Goal: Task Accomplishment & Management: Use online tool/utility

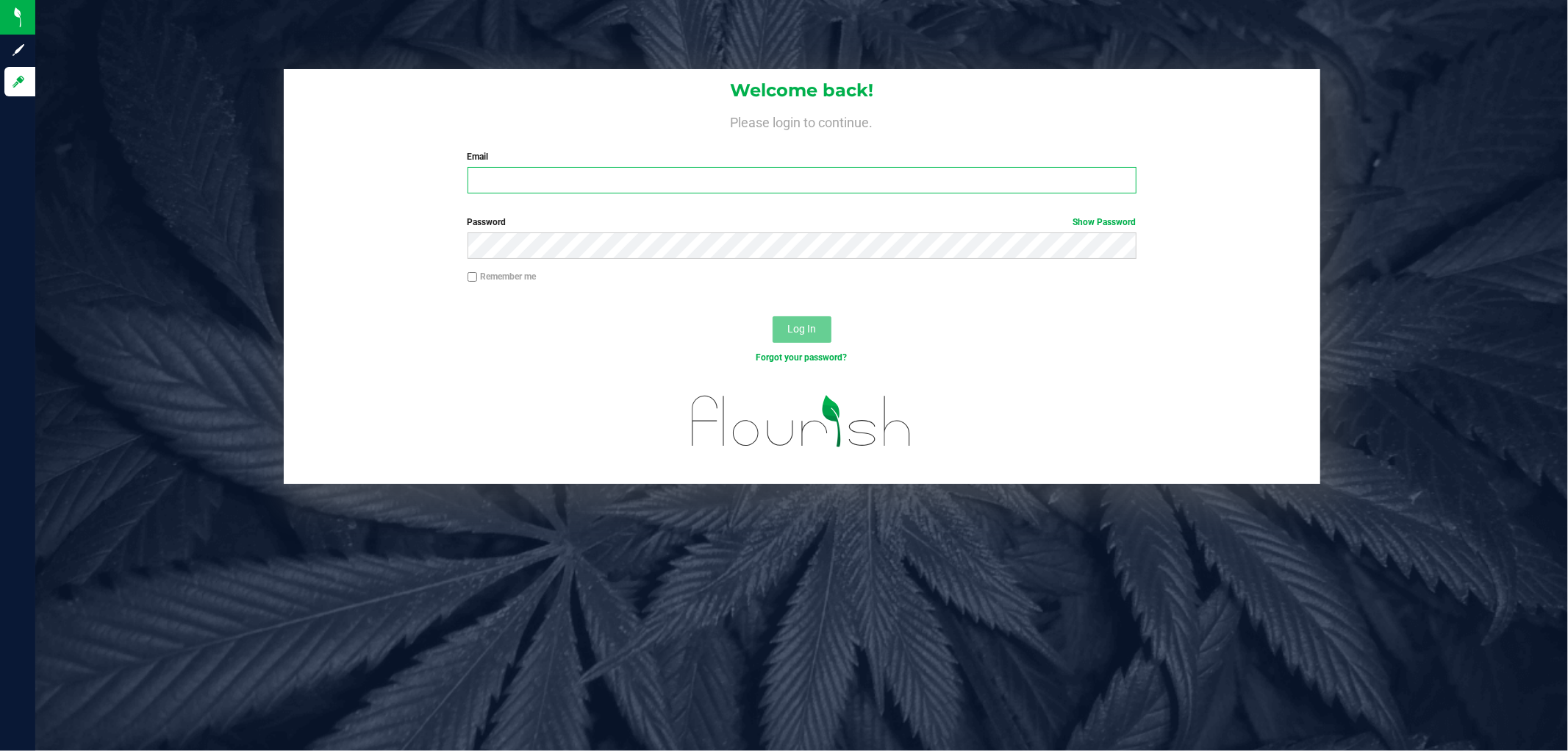
click at [685, 182] on input "Email" at bounding box center [802, 180] width 669 height 27
type input "[EMAIL_ADDRESS][DOMAIN_NAME]"
click at [773, 317] on button "Log In" at bounding box center [801, 330] width 58 height 27
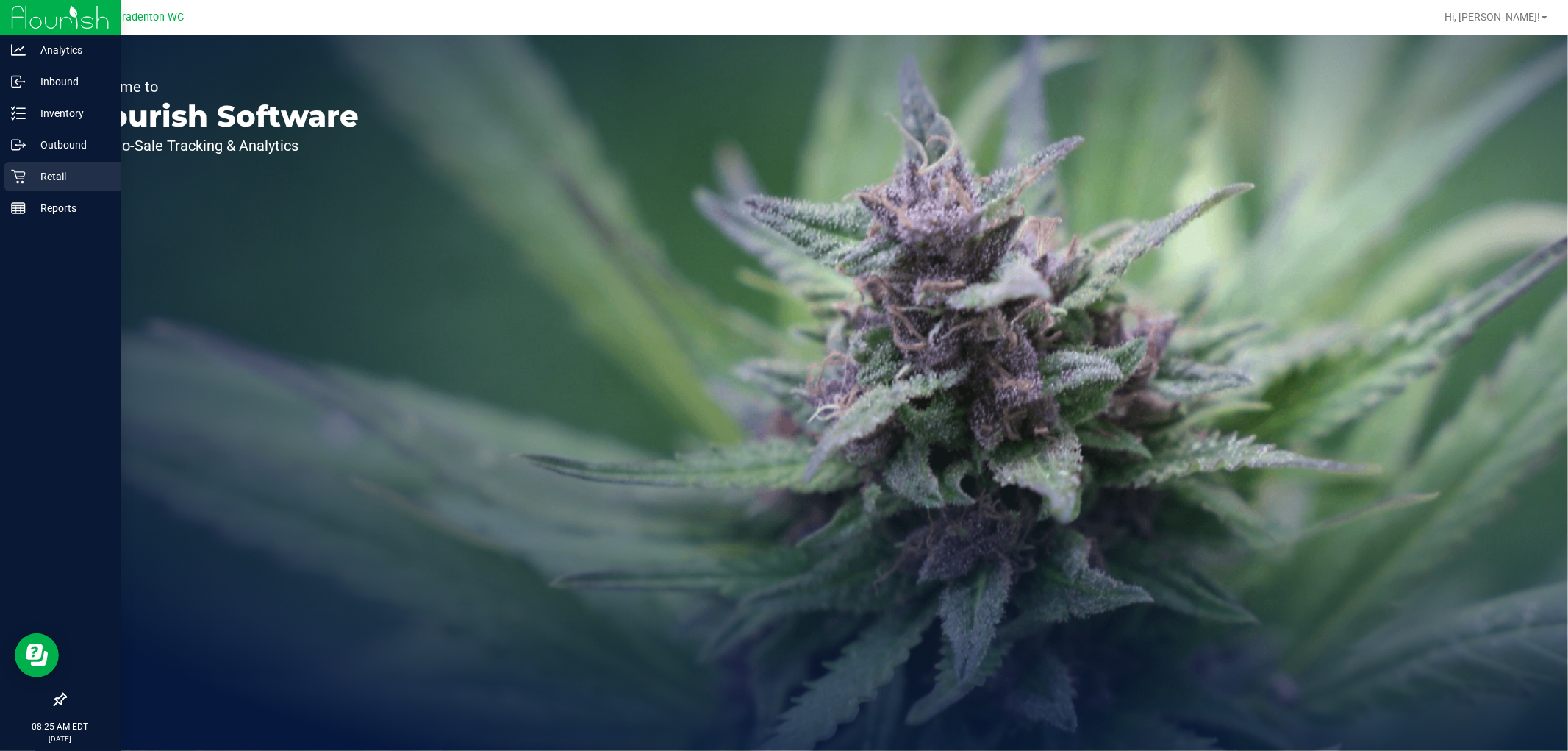
click at [42, 180] on p "Retail" at bounding box center [70, 176] width 88 height 17
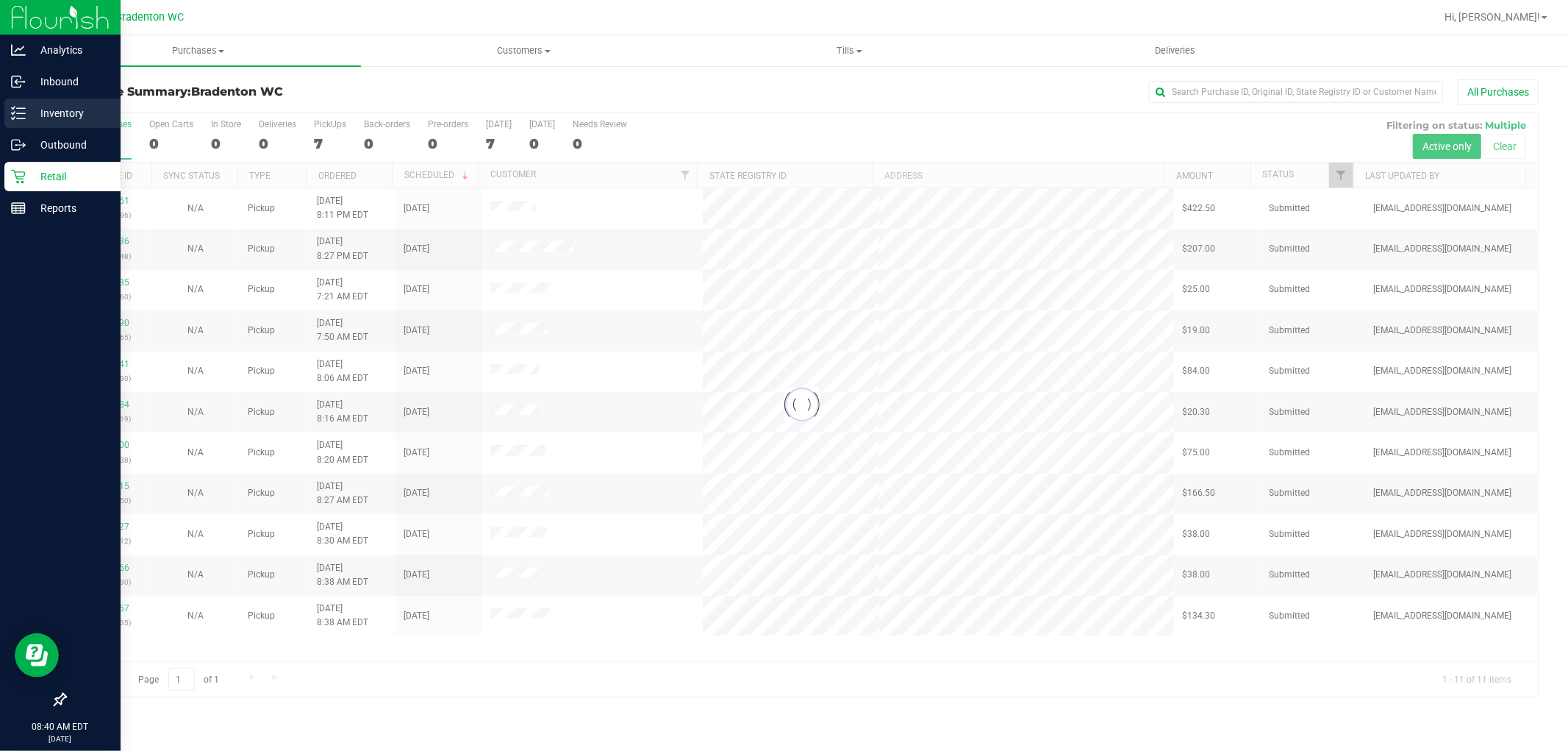
click at [22, 119] on line at bounding box center [21, 119] width 8 height 0
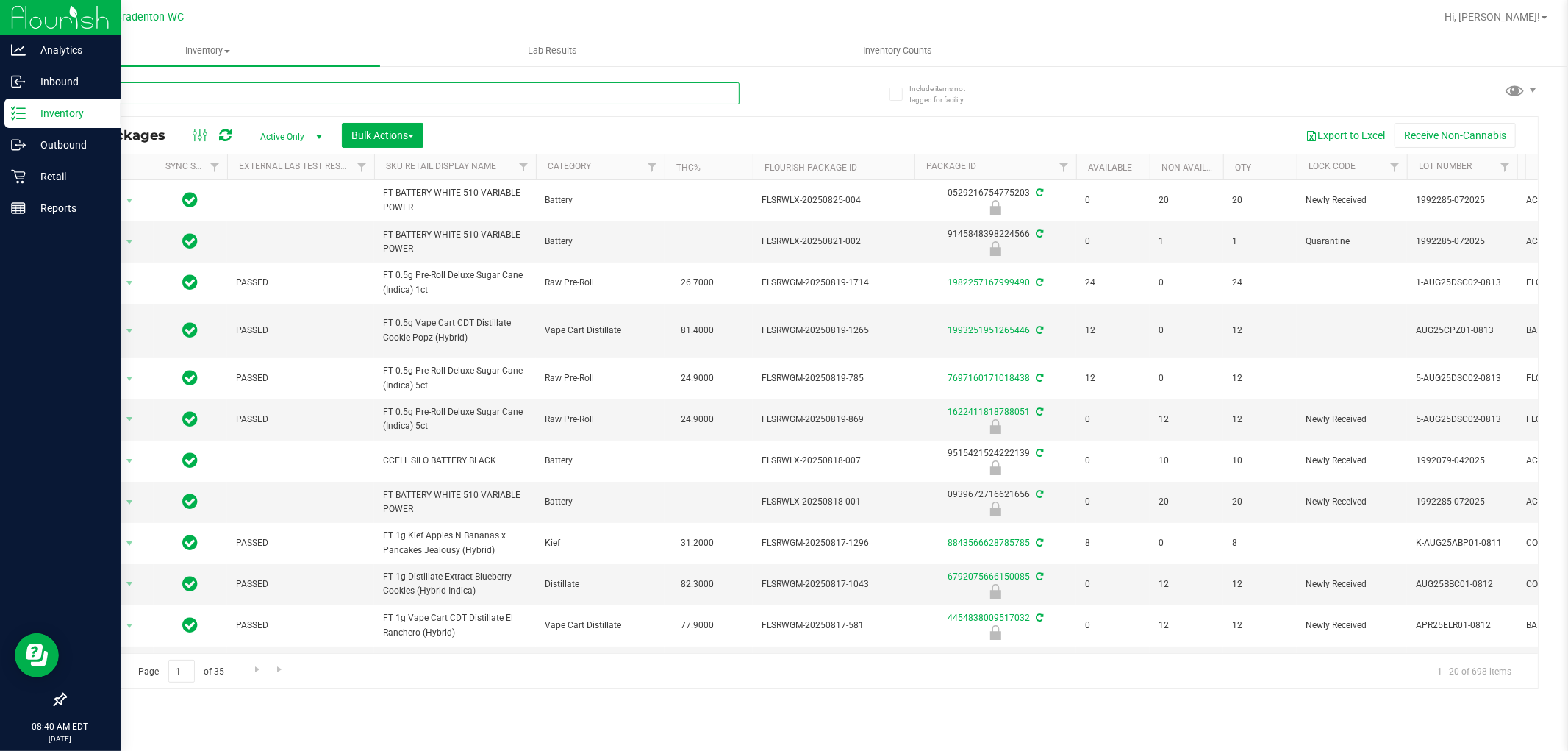
click at [266, 94] on input "text" at bounding box center [403, 93] width 675 height 22
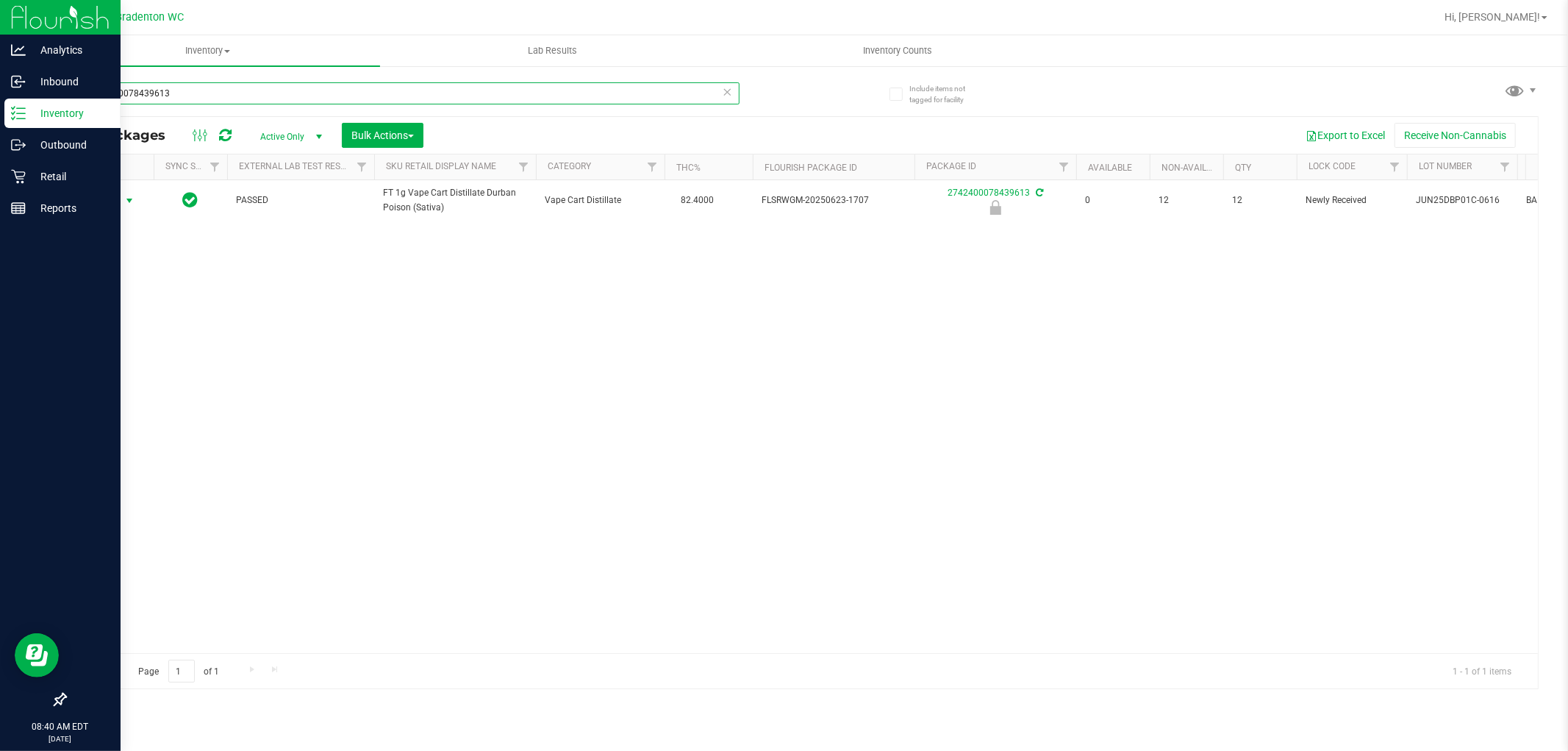
type input "2742400078439613"
click at [126, 209] on span "select" at bounding box center [129, 201] width 18 height 21
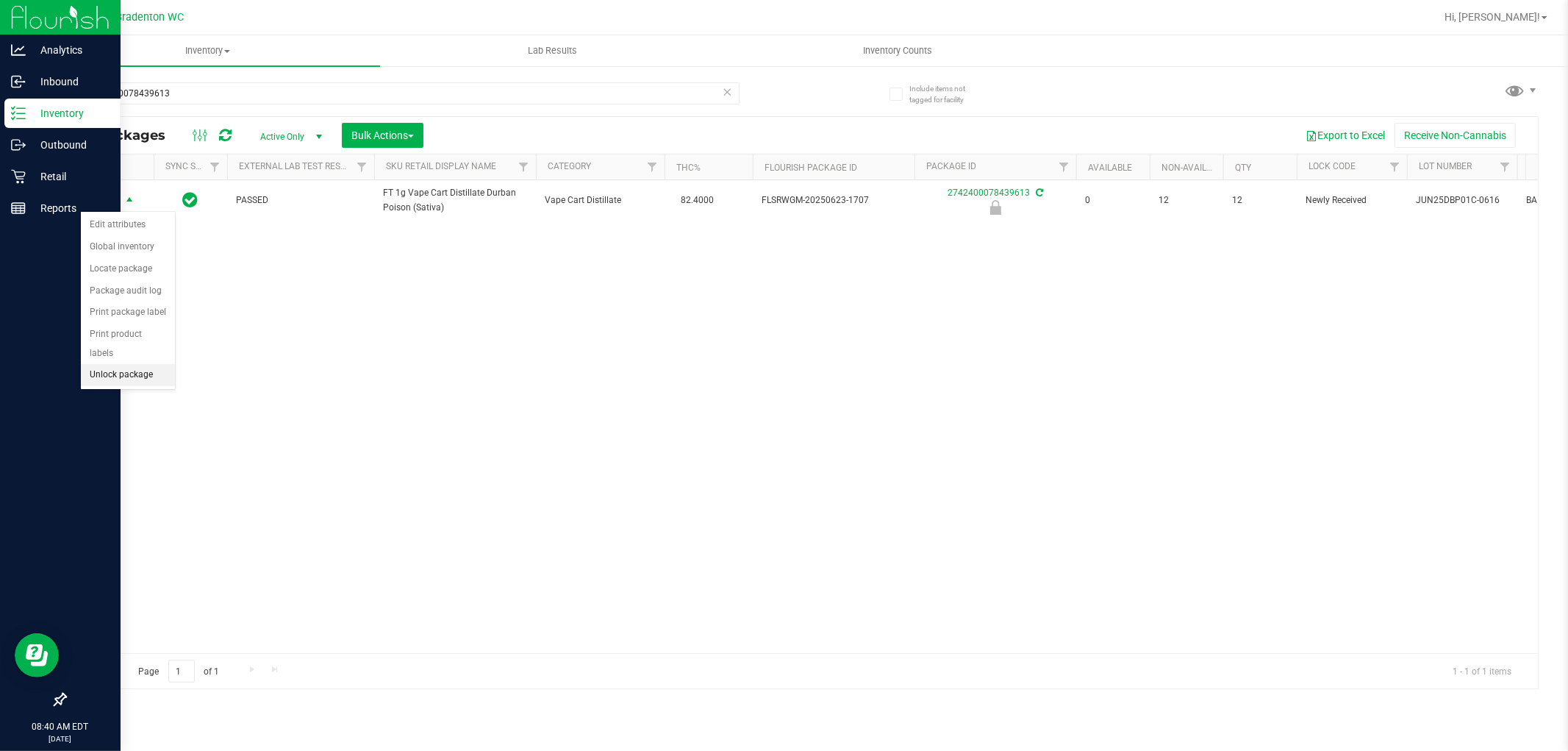
click at [113, 377] on li "Unlock package" at bounding box center [128, 375] width 94 height 22
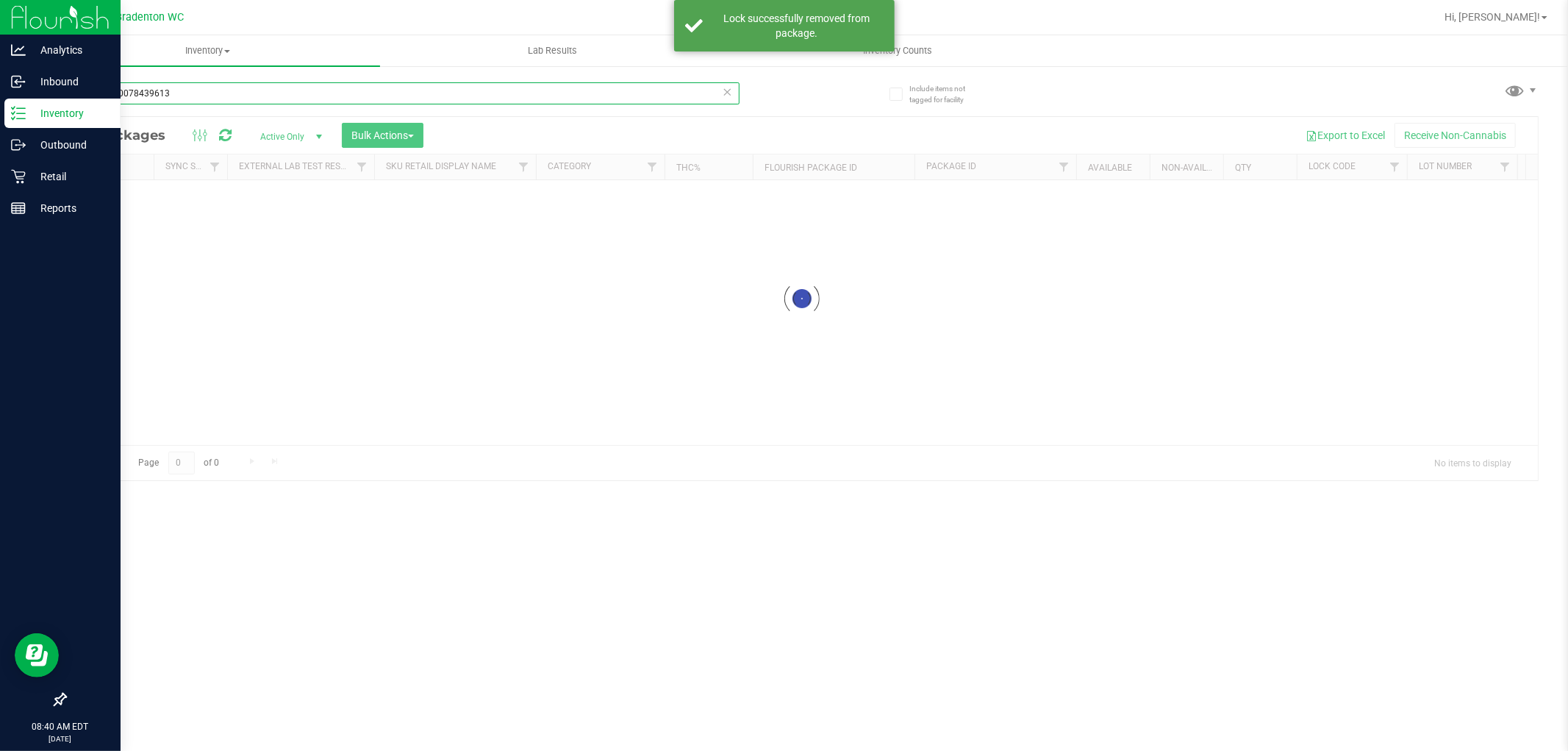
click at [194, 92] on div "Inventory All packages All inventory Waste log Create inventory Lab Results Inv…" at bounding box center [801, 393] width 1533 height 716
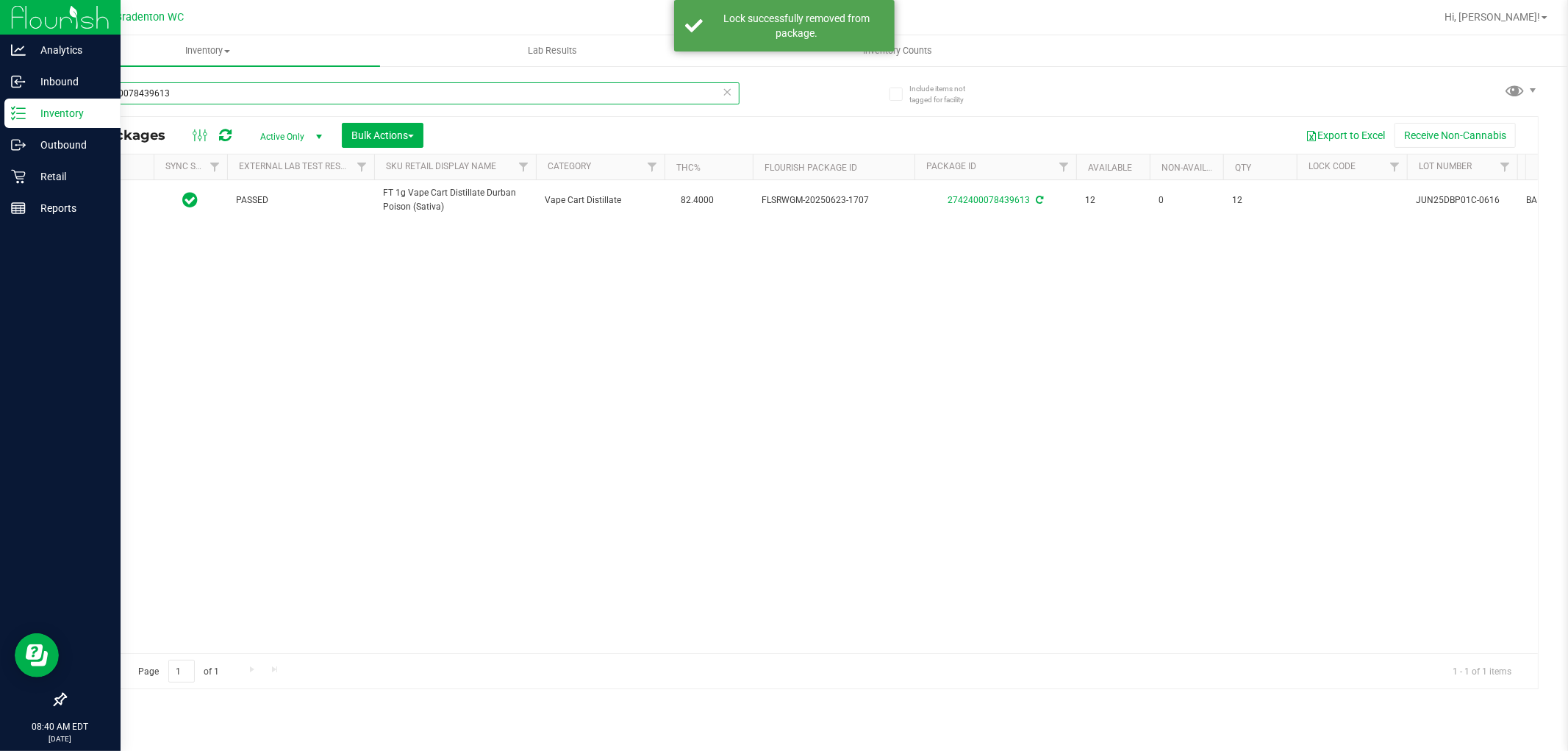
click at [194, 92] on input "2742400078439613" at bounding box center [403, 93] width 675 height 22
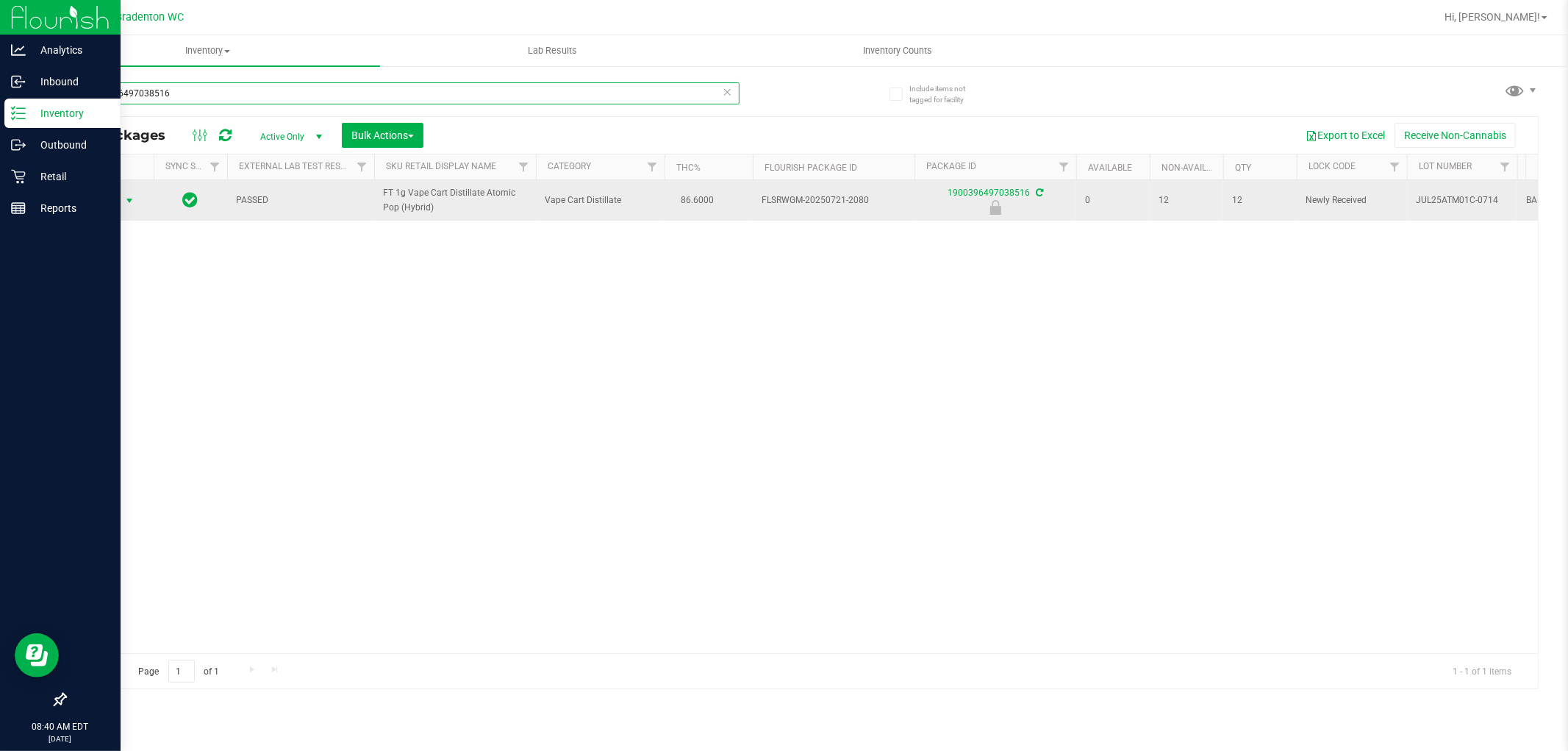
type input "1900396497038516"
click at [107, 202] on span "Action" at bounding box center [100, 201] width 40 height 21
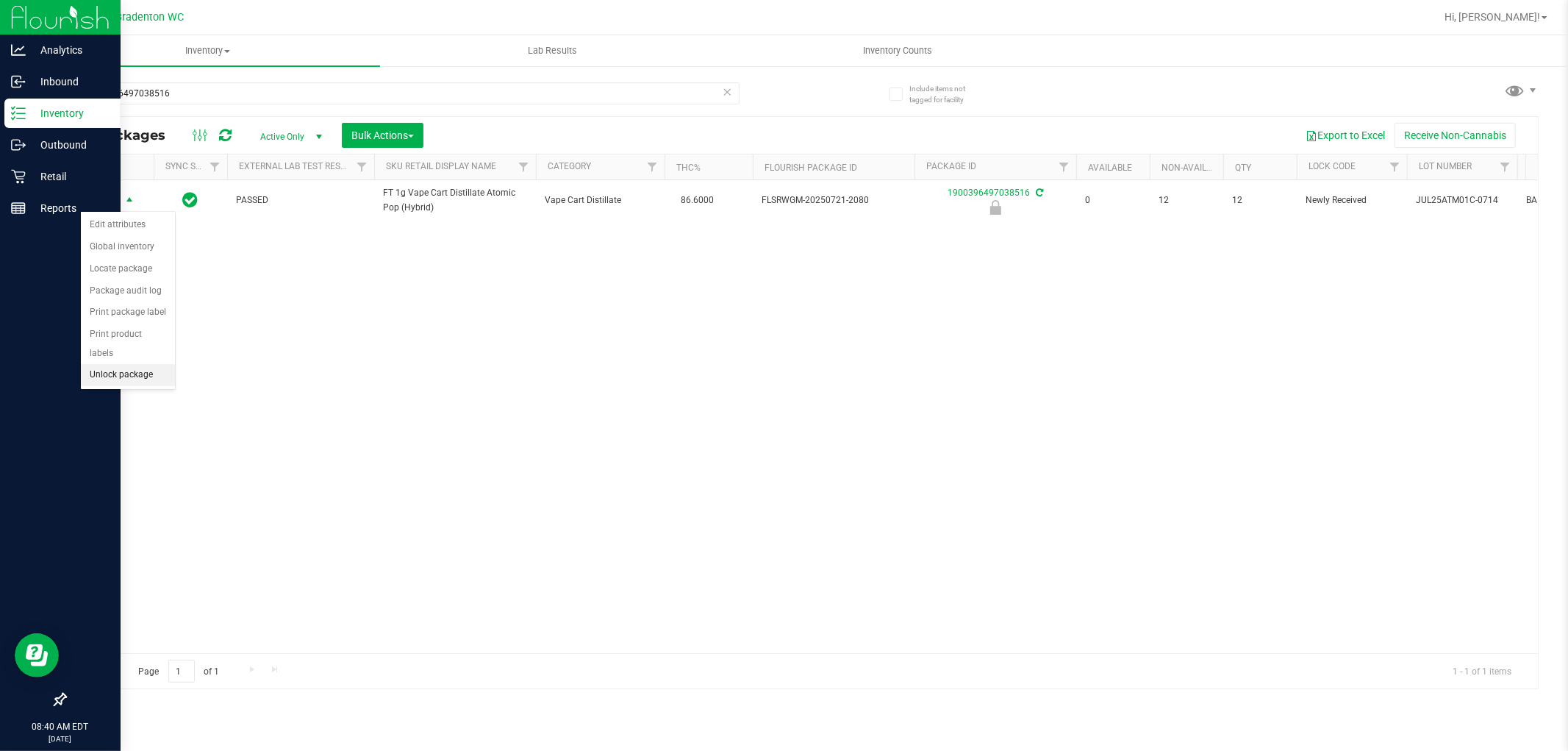
click at [110, 375] on li "Unlock package" at bounding box center [128, 375] width 94 height 22
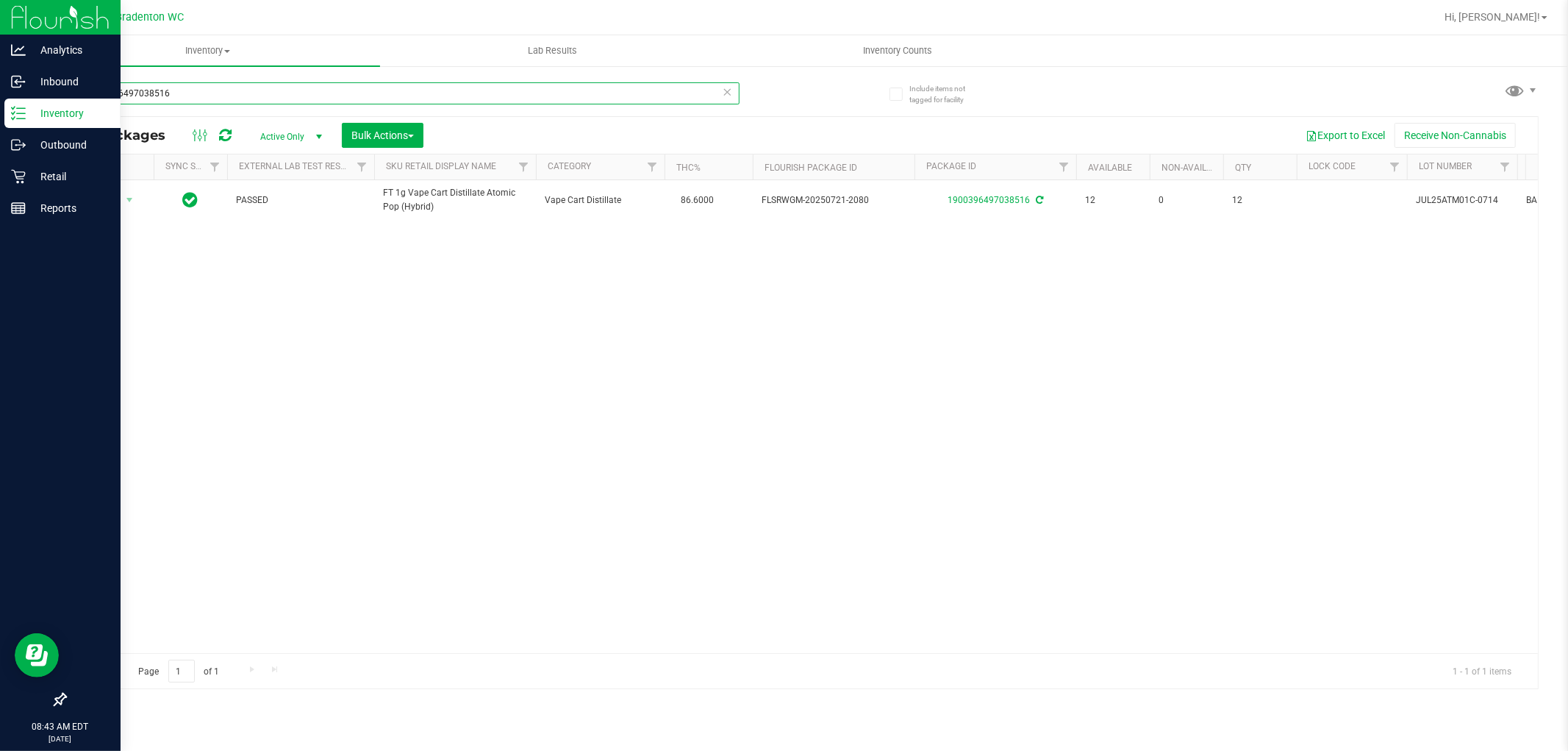
click at [192, 82] on input "1900396497038516" at bounding box center [403, 93] width 675 height 22
type input "7041414278377236"
click at [118, 204] on span "Action" at bounding box center [100, 208] width 40 height 21
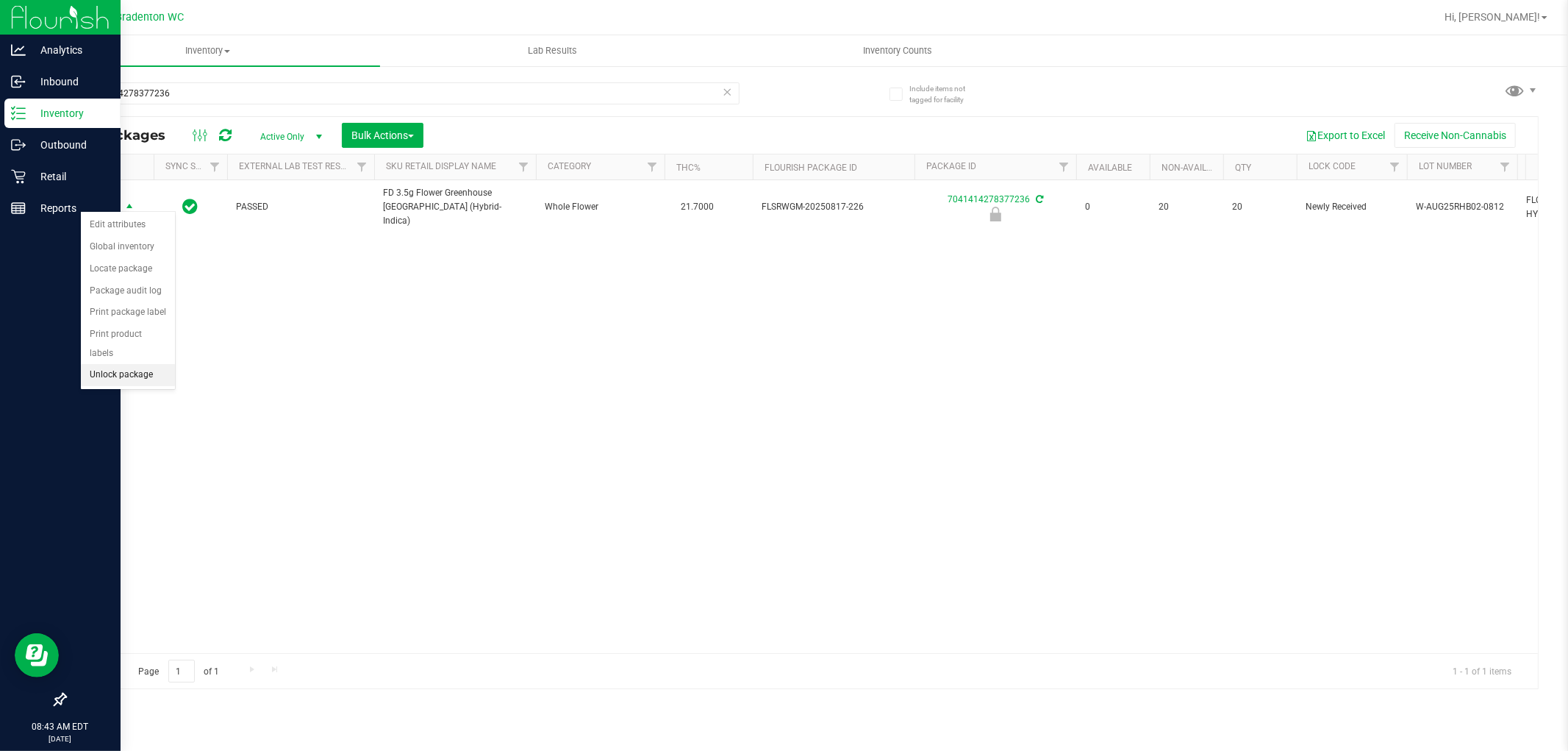
click at [90, 375] on li "Unlock package" at bounding box center [128, 375] width 94 height 22
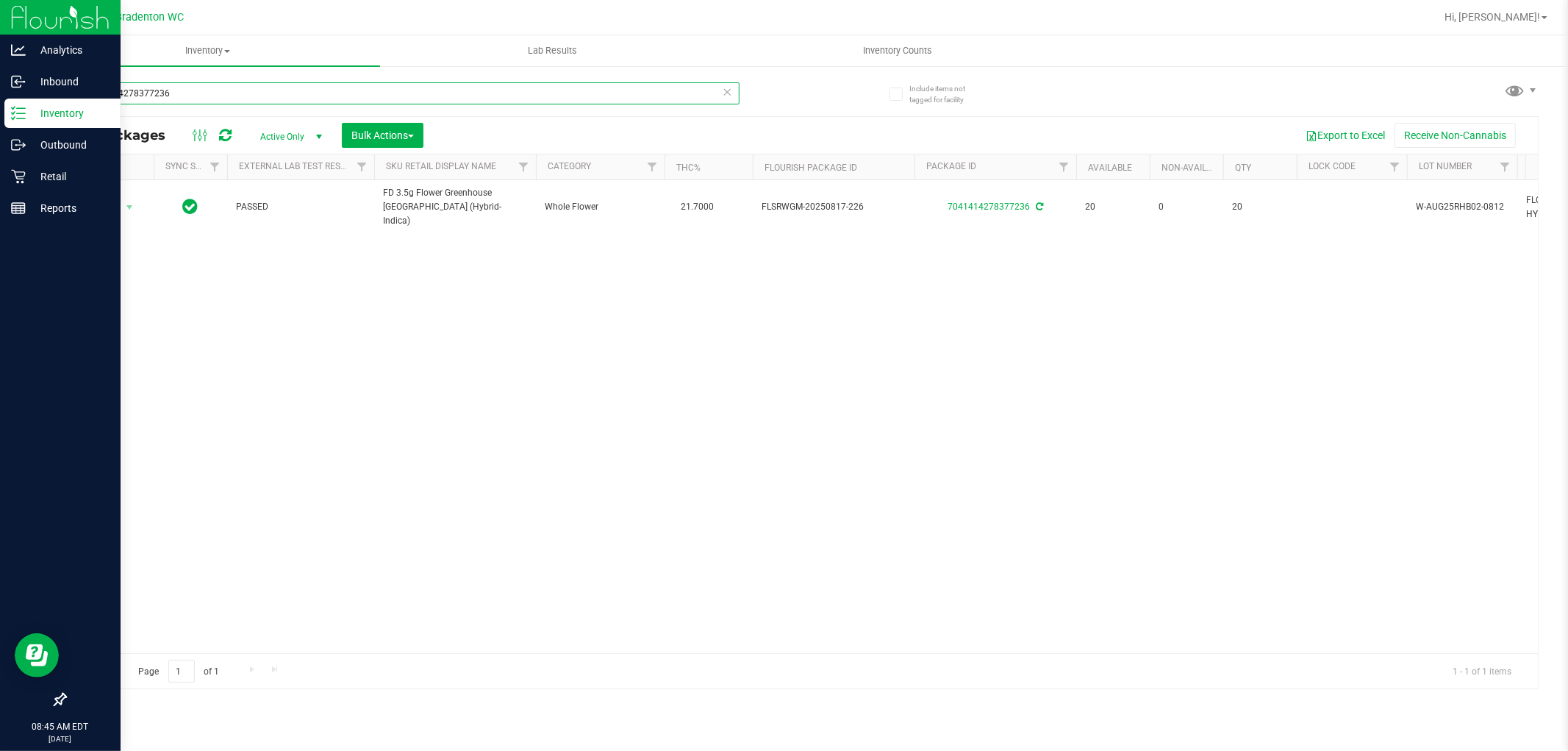
click at [272, 86] on input "7041414278377236" at bounding box center [403, 93] width 675 height 22
type input "3614309307963669"
click at [115, 203] on span "Action" at bounding box center [100, 201] width 40 height 21
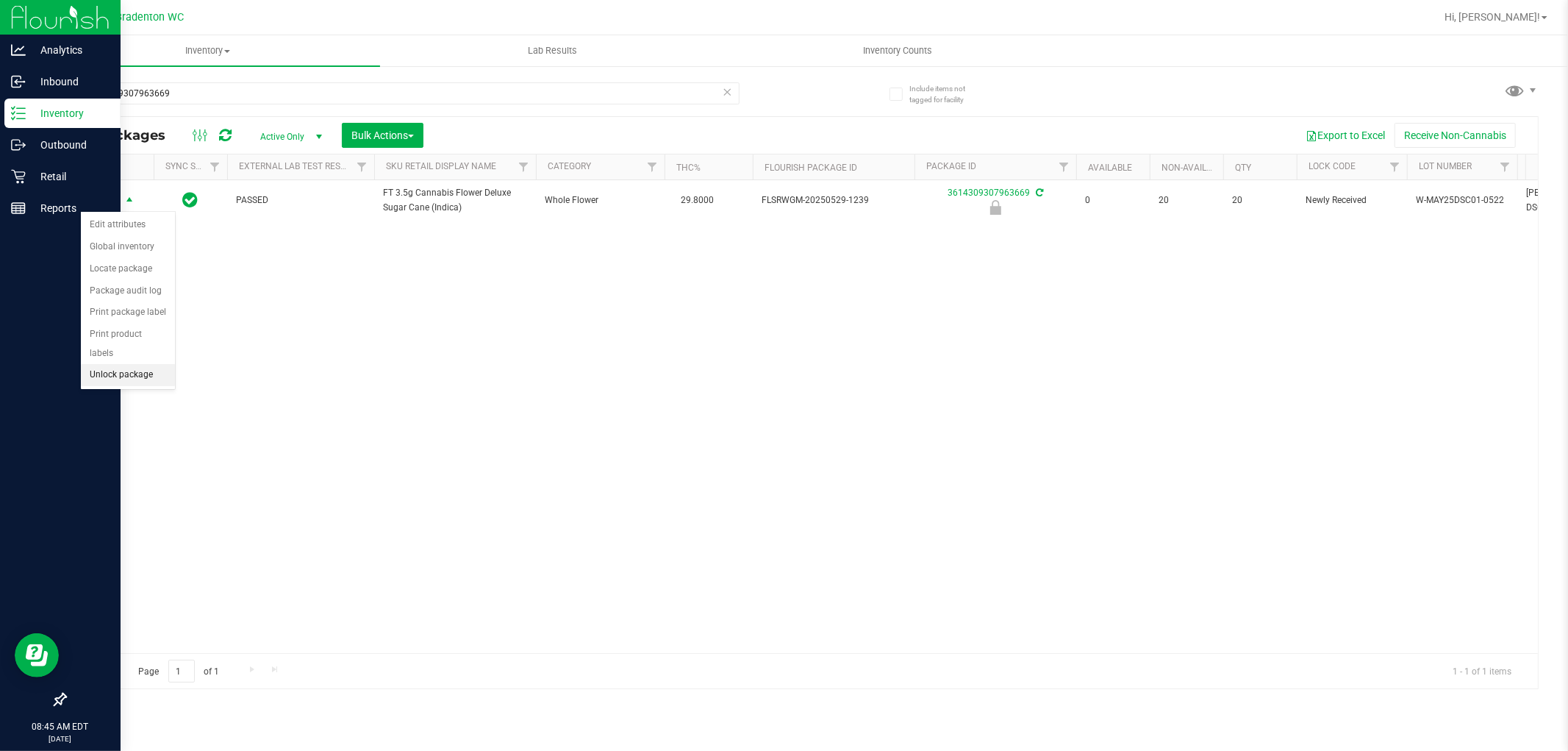
click at [144, 380] on li "Unlock package" at bounding box center [128, 375] width 94 height 22
